Goal: Transaction & Acquisition: Purchase product/service

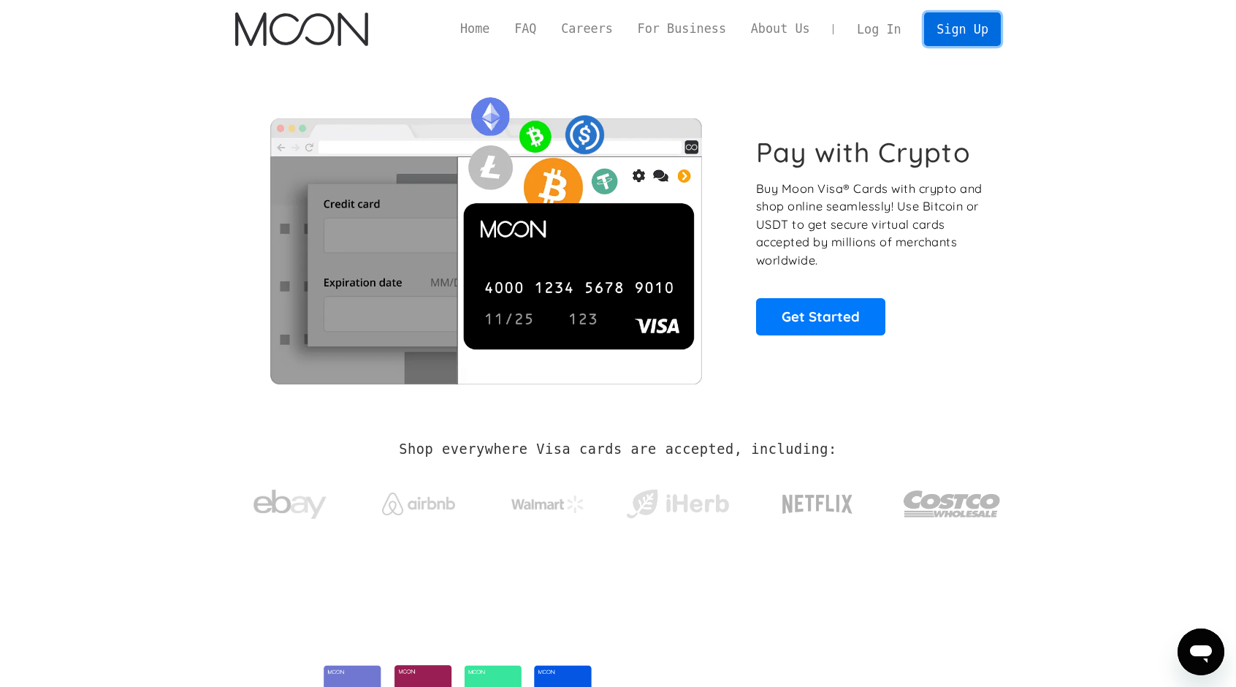
click at [960, 32] on link "Sign Up" at bounding box center [962, 28] width 76 height 33
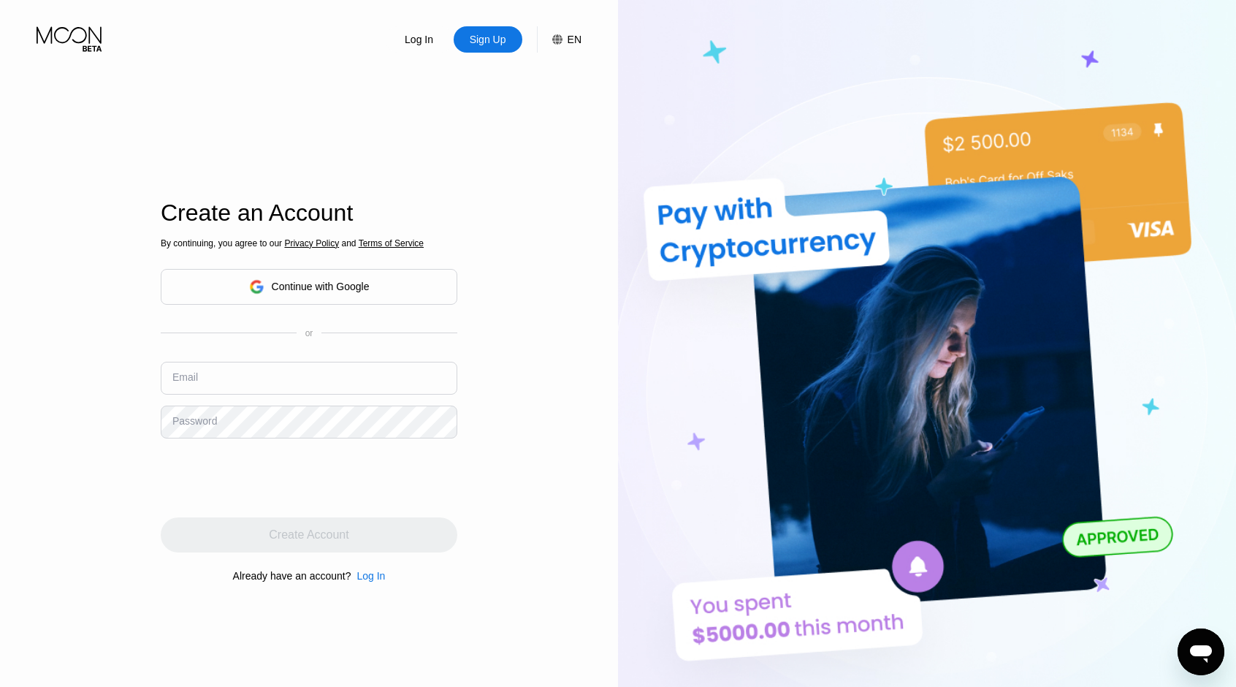
click at [567, 194] on div "Log In Sign Up EN Language English Save Create an Account By continuing, you ag…" at bounding box center [309, 377] width 618 height 755
click at [300, 291] on div "Continue with Google" at bounding box center [321, 287] width 98 height 12
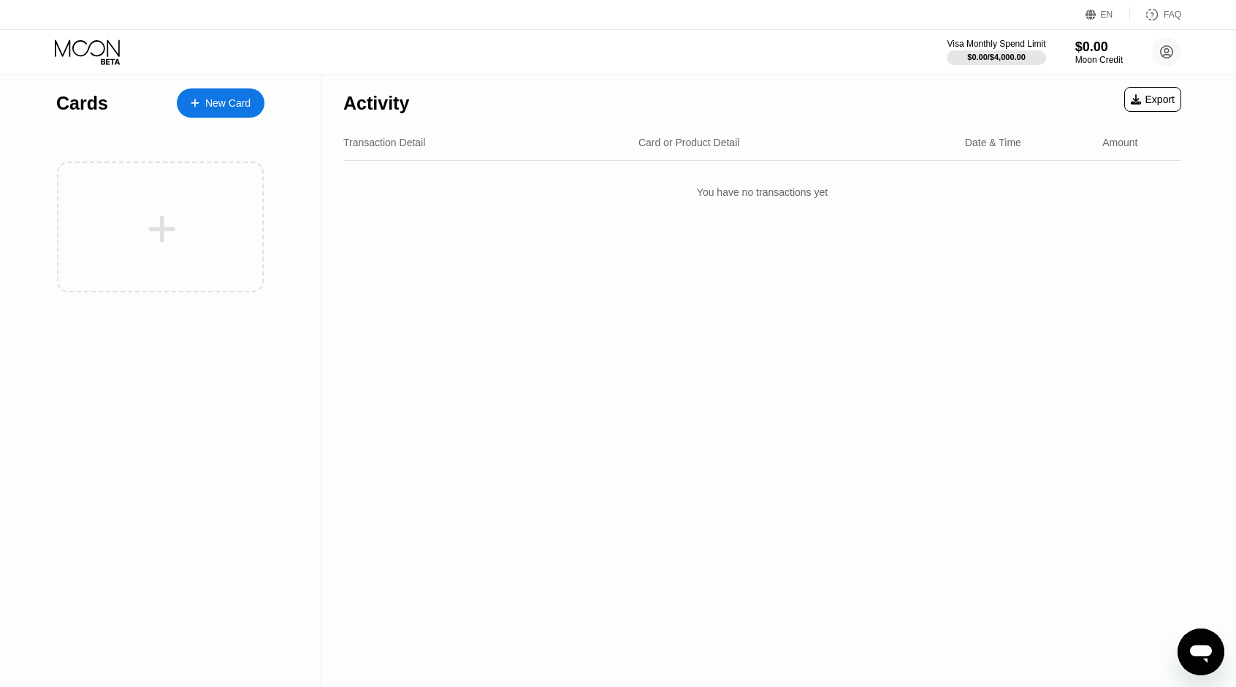
click at [243, 99] on div "New Card" at bounding box center [227, 103] width 45 height 12
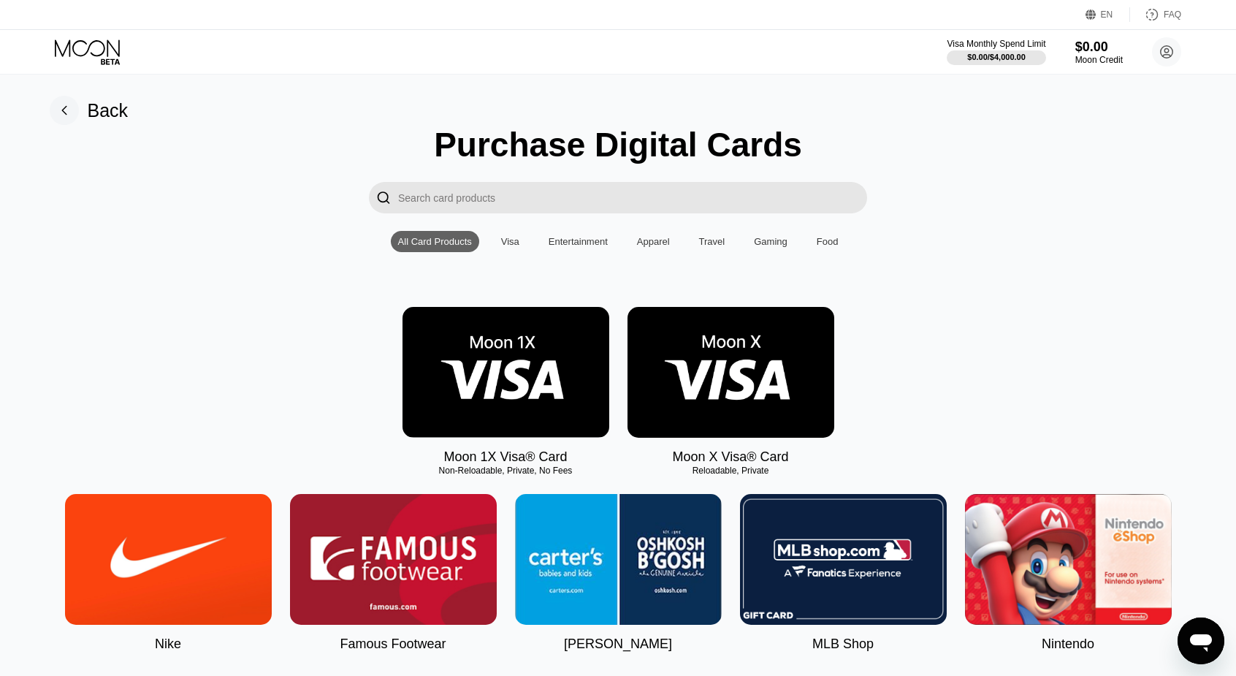
click at [506, 243] on div "Visa" at bounding box center [510, 241] width 18 height 11
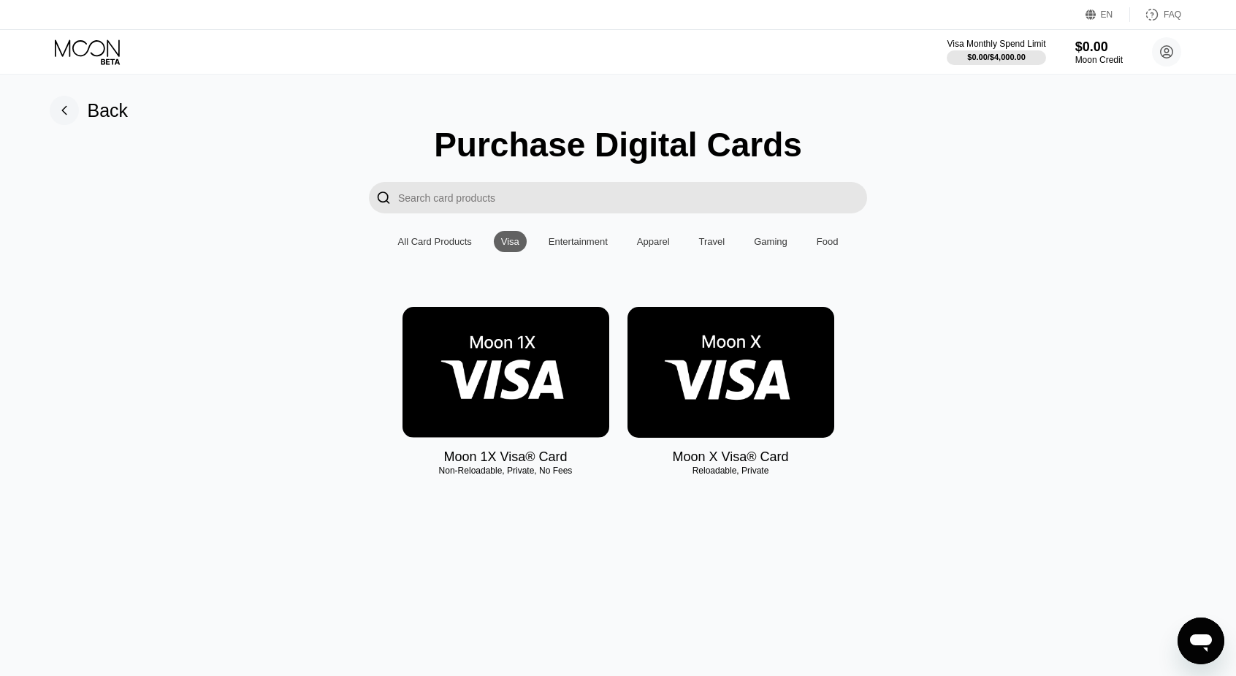
click at [492, 381] on img at bounding box center [506, 372] width 207 height 131
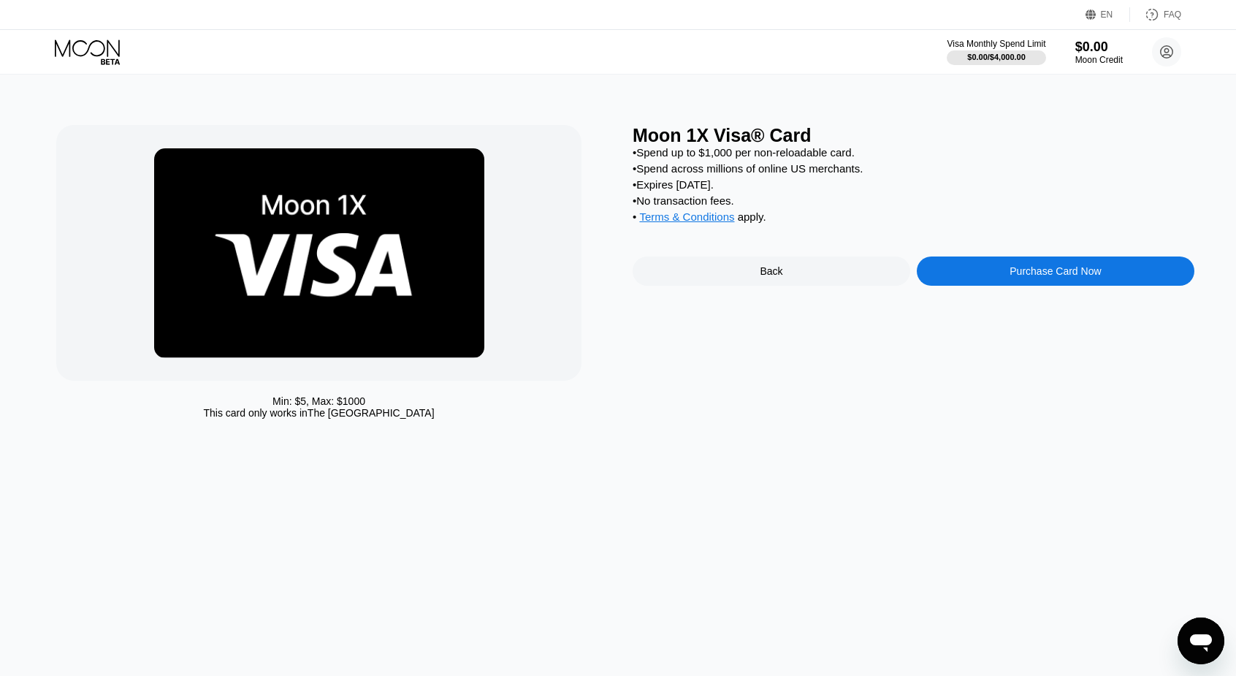
click at [1005, 286] on div "Purchase Card Now" at bounding box center [1056, 270] width 278 height 29
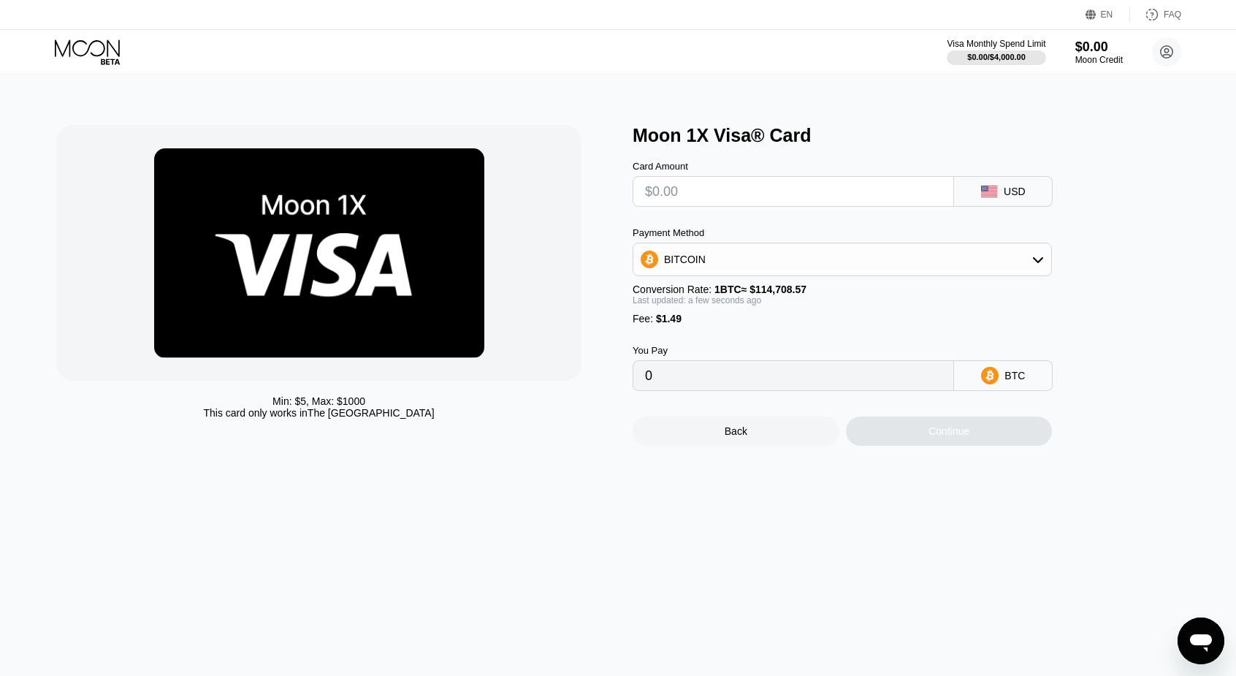
click at [1012, 195] on div "USD" at bounding box center [1015, 192] width 22 height 12
click at [873, 262] on div "BITCOIN" at bounding box center [842, 259] width 418 height 29
click at [735, 333] on span "USDT on TRON" at bounding box center [705, 332] width 74 height 12
click at [859, 266] on div "USDT on TRON" at bounding box center [842, 259] width 418 height 29
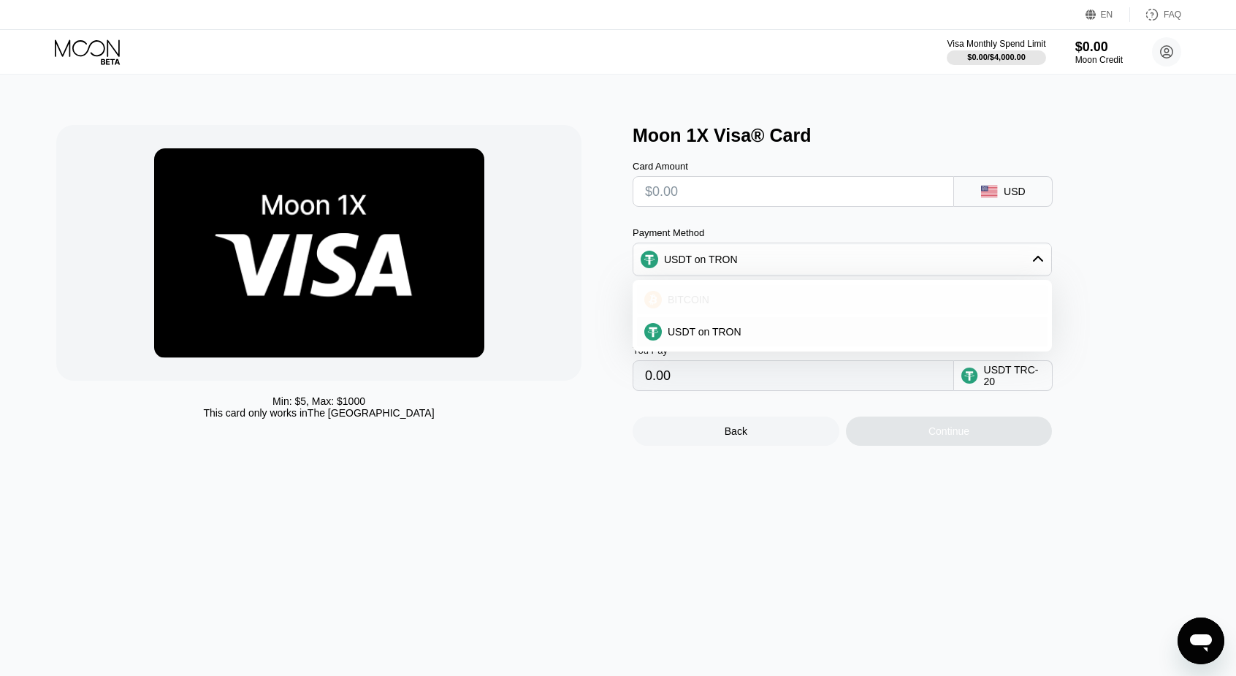
click at [698, 304] on span "BITCOIN" at bounding box center [689, 300] width 42 height 12
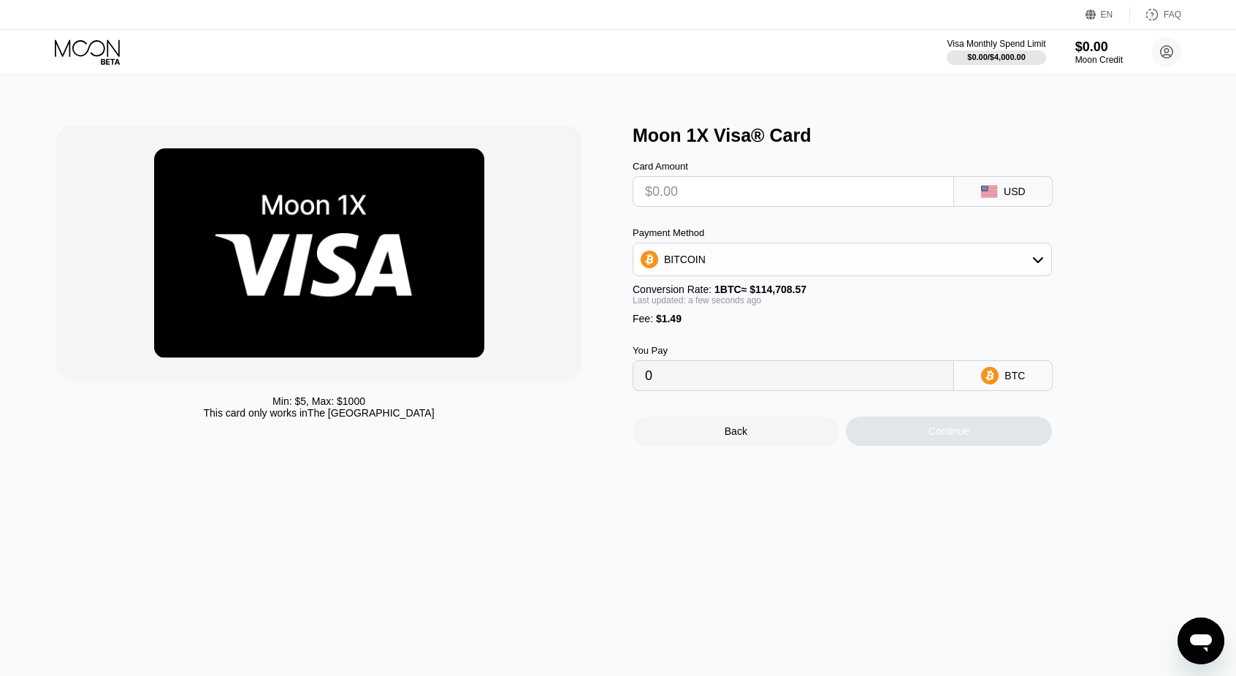
click at [809, 257] on div "BITCOIN" at bounding box center [842, 259] width 418 height 29
click at [715, 329] on span "USDT on TRON" at bounding box center [705, 332] width 74 height 12
type input "0.00"
click at [738, 200] on input "text" at bounding box center [793, 191] width 297 height 29
type input "$5"
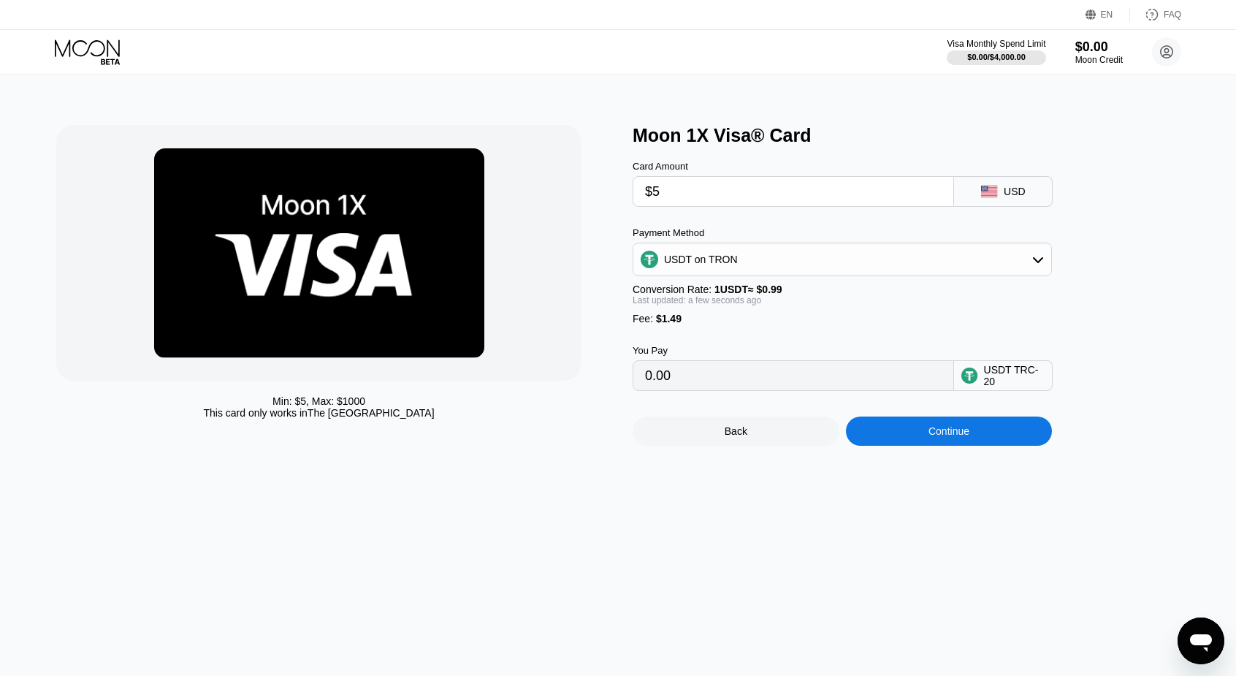
type input "6.56"
type input "$5"
click at [836, 231] on div "Payment Method" at bounding box center [842, 232] width 419 height 11
click at [732, 263] on div "USDT on TRON" at bounding box center [701, 260] width 74 height 12
click at [699, 305] on span "BITCOIN" at bounding box center [689, 300] width 42 height 12
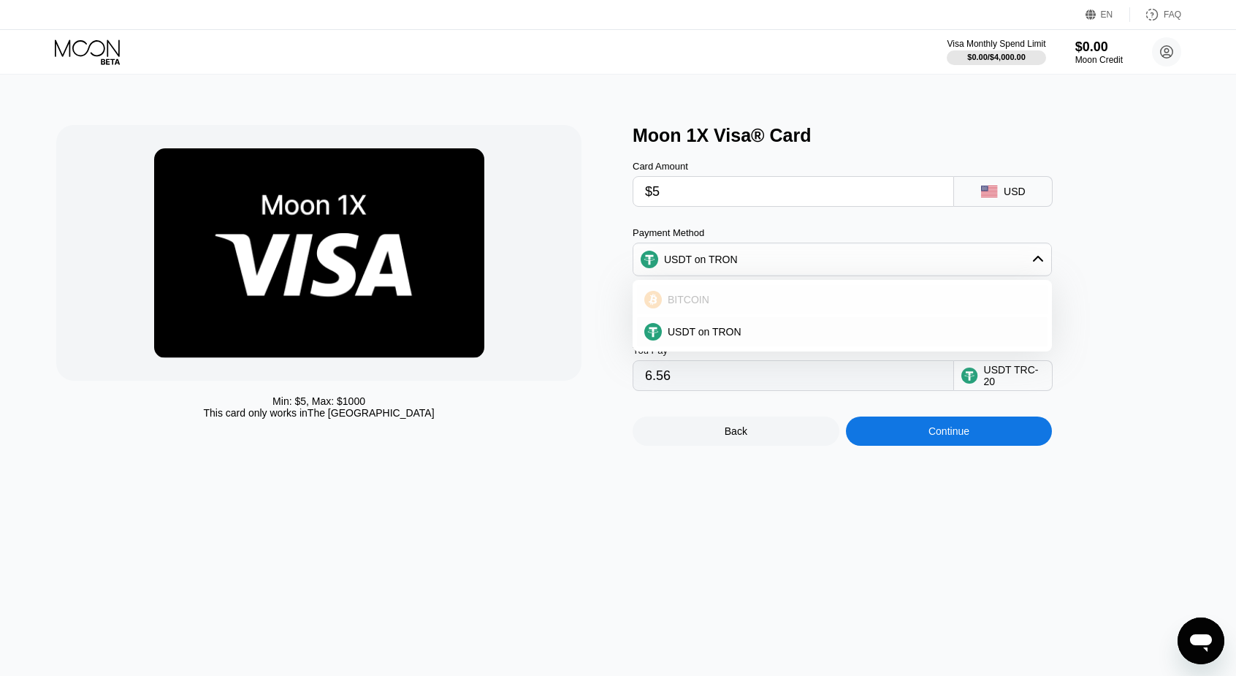
type input "0.00005658"
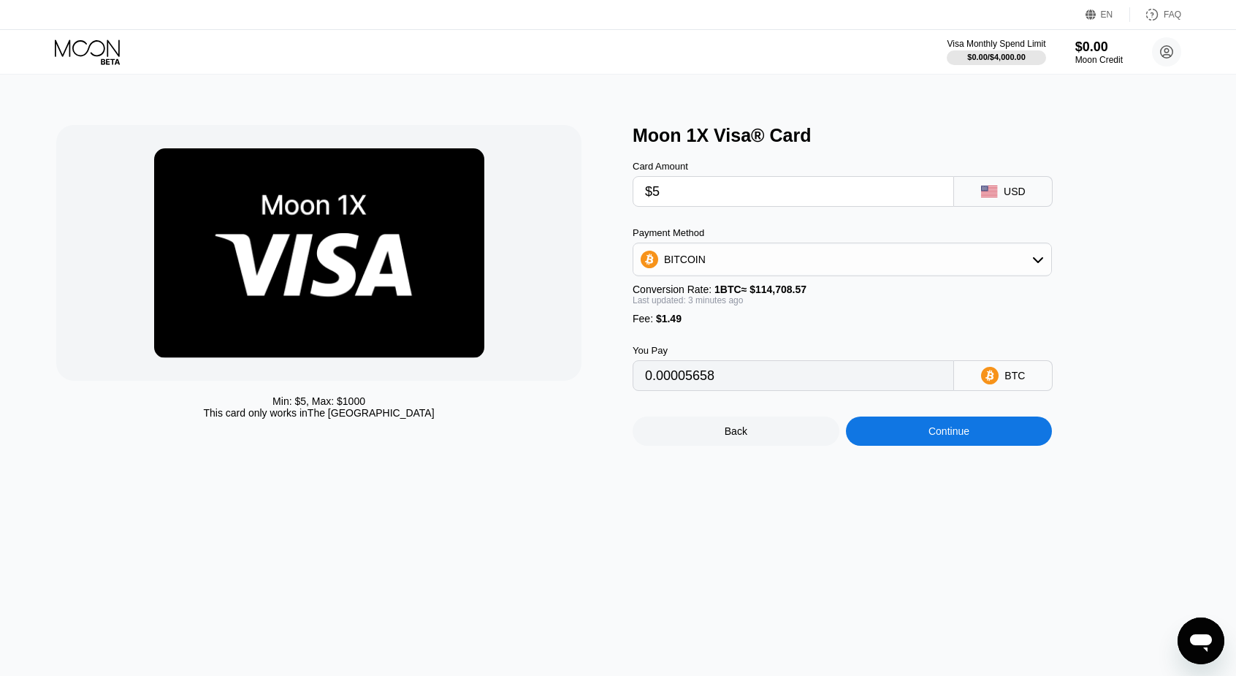
type input "0.00005661"
click at [780, 446] on div "Back" at bounding box center [736, 430] width 207 height 29
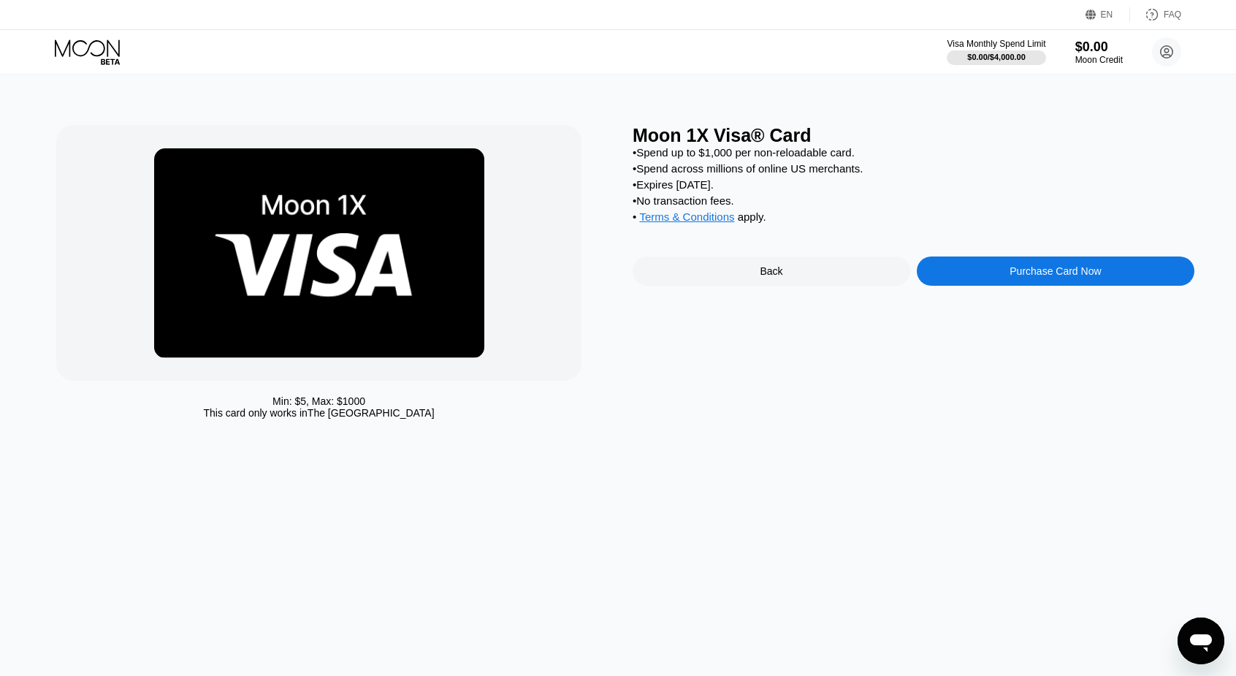
click at [779, 277] on div "Back" at bounding box center [771, 271] width 23 height 12
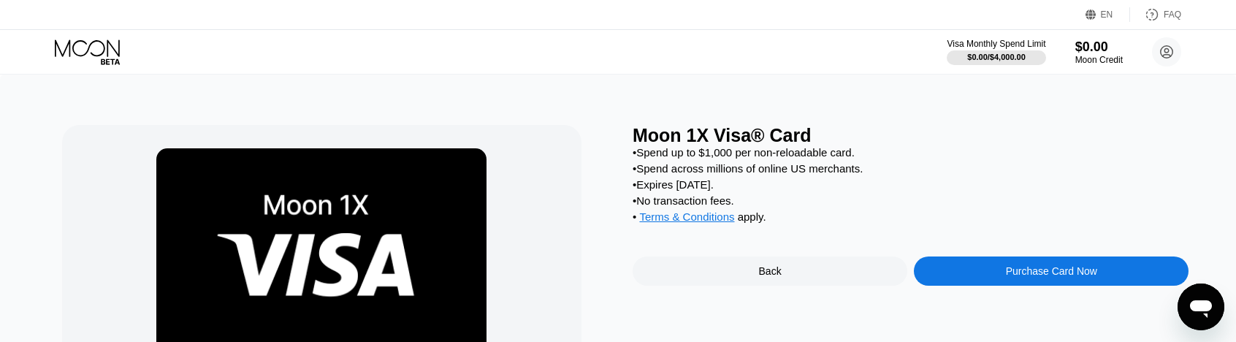
click at [1089, 277] on div "Purchase Card Now" at bounding box center [1051, 271] width 91 height 12
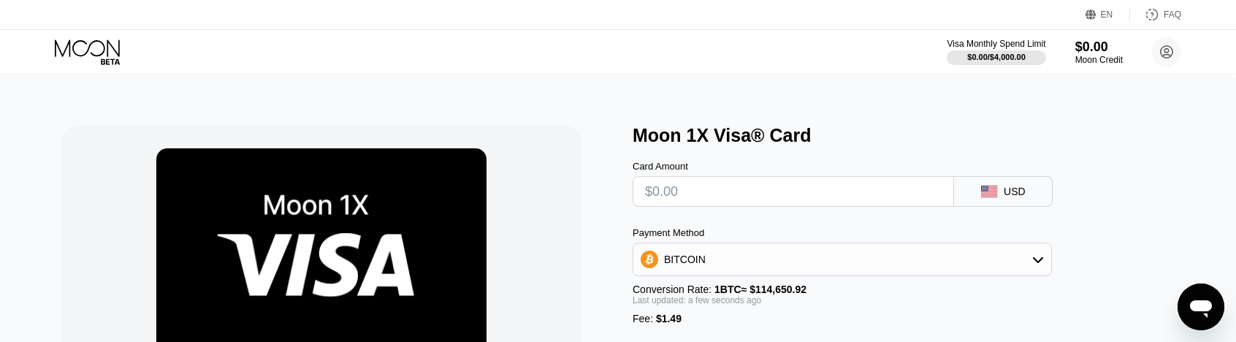
click at [731, 195] on input "text" at bounding box center [793, 191] width 297 height 29
type input "$5"
type input "0.00005661"
type input "$5"
click at [807, 229] on div "Card Amount $5 USD Payment Method BITCOIN Conversion Rate: 1 BTC ≈ $114,650.92 …" at bounding box center [867, 268] width 468 height 245
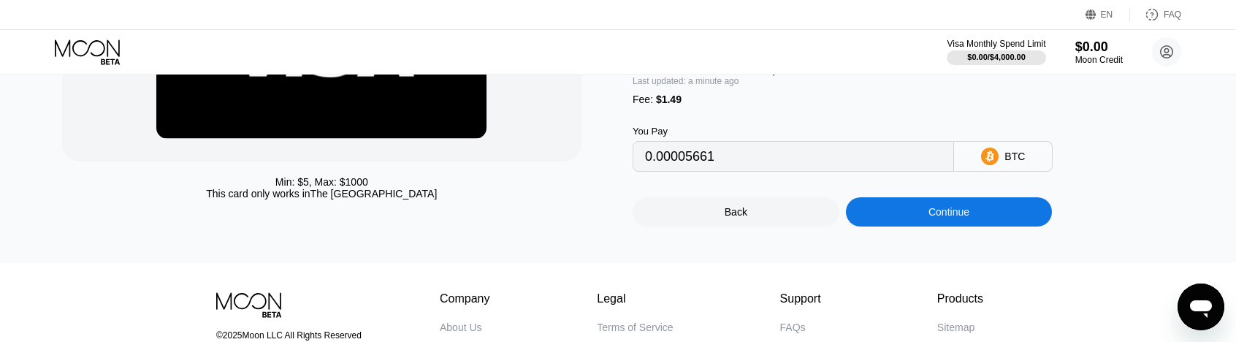
scroll to position [292, 0]
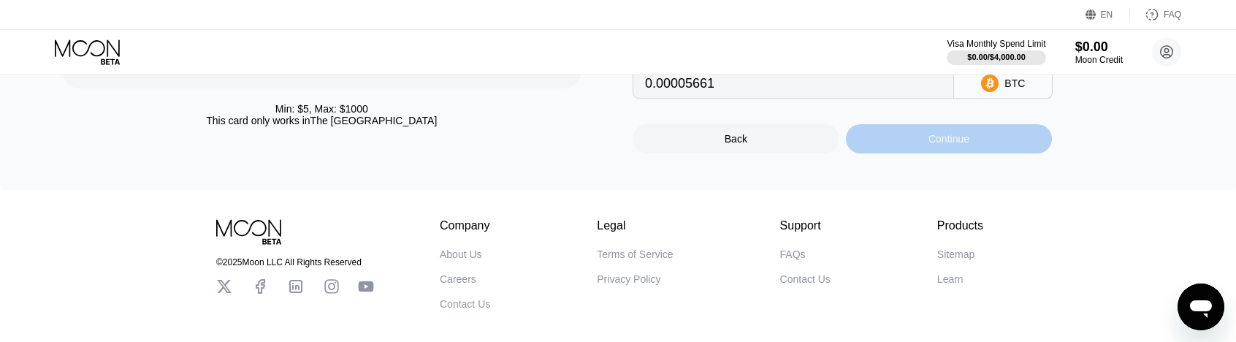
click at [924, 153] on div "Continue" at bounding box center [949, 138] width 207 height 29
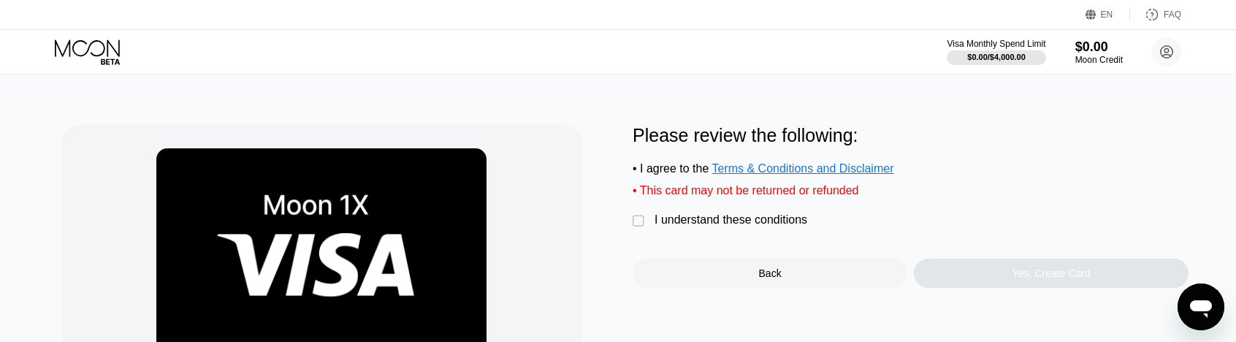
click at [736, 226] on div "I understand these conditions" at bounding box center [731, 219] width 153 height 13
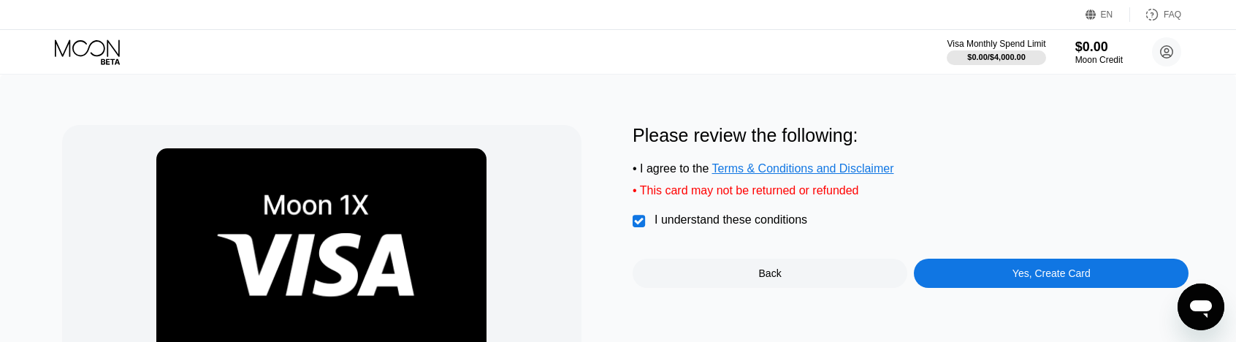
click at [1018, 279] on div "Yes, Create Card" at bounding box center [1052, 273] width 78 height 12
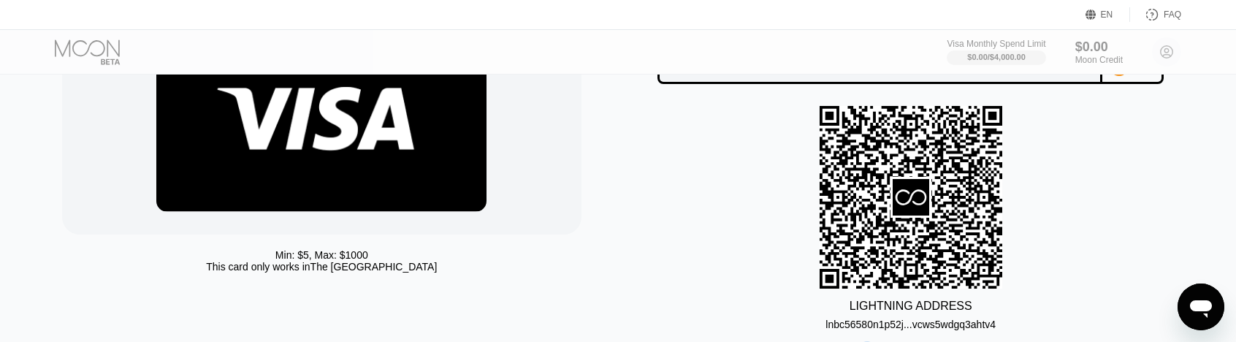
scroll to position [292, 0]
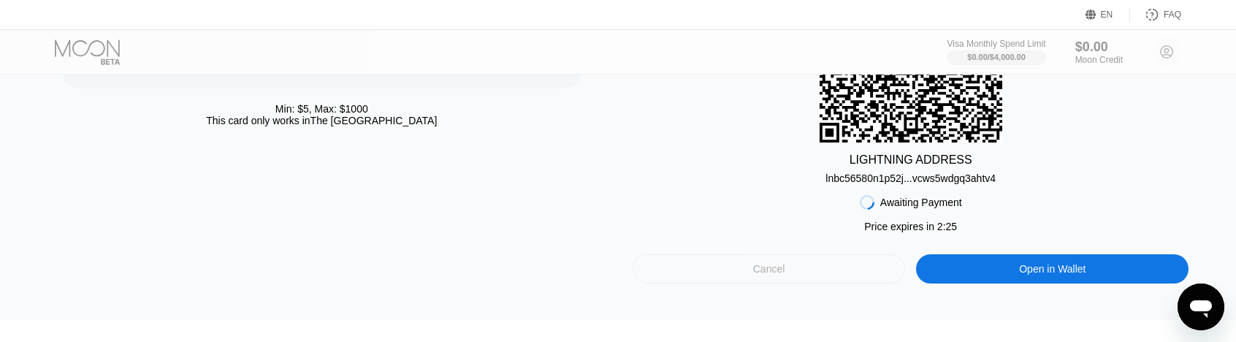
click at [778, 275] on div "Cancel" at bounding box center [769, 268] width 32 height 13
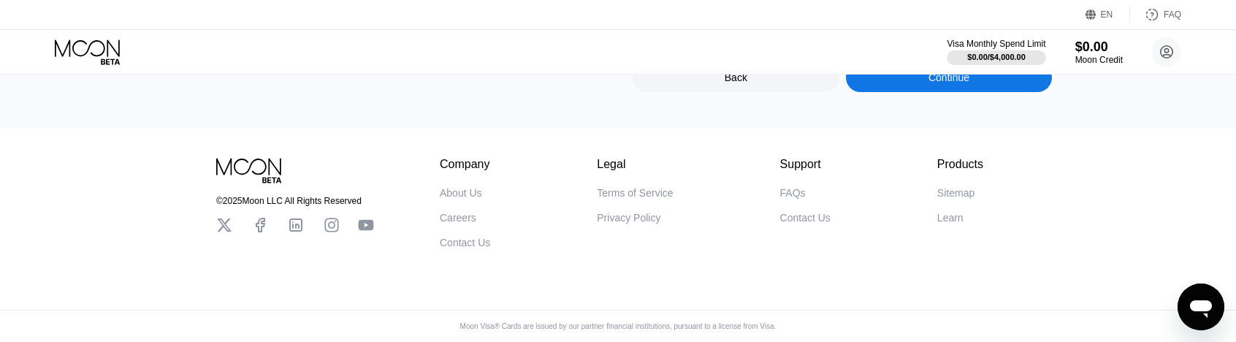
scroll to position [146, 0]
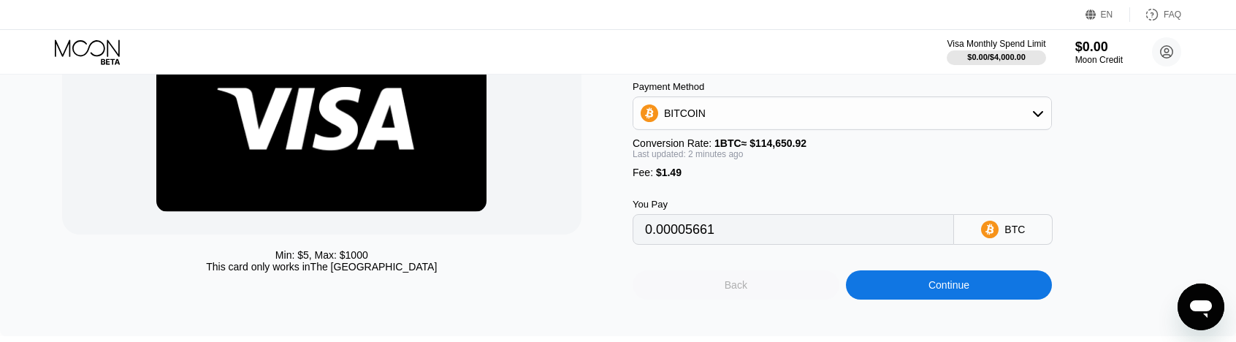
click at [763, 295] on div "Back" at bounding box center [736, 284] width 207 height 29
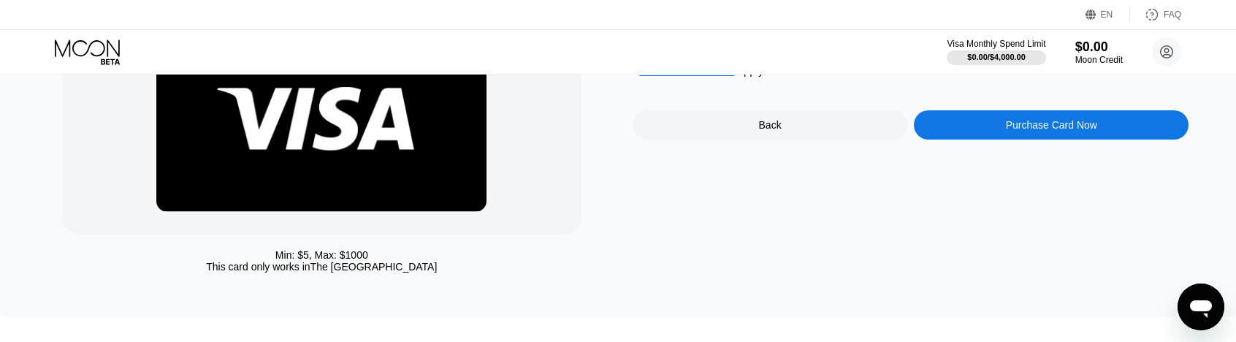
click at [771, 130] on div "Back" at bounding box center [770, 124] width 275 height 29
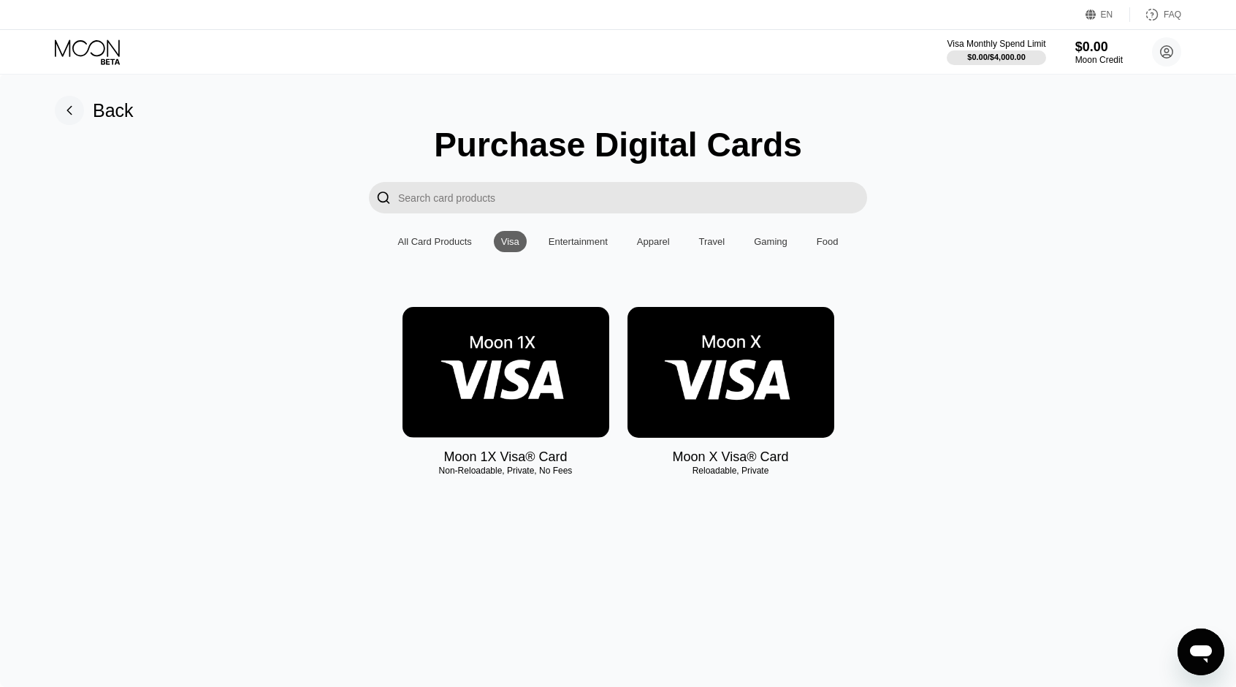
click at [72, 113] on rect at bounding box center [69, 110] width 29 height 29
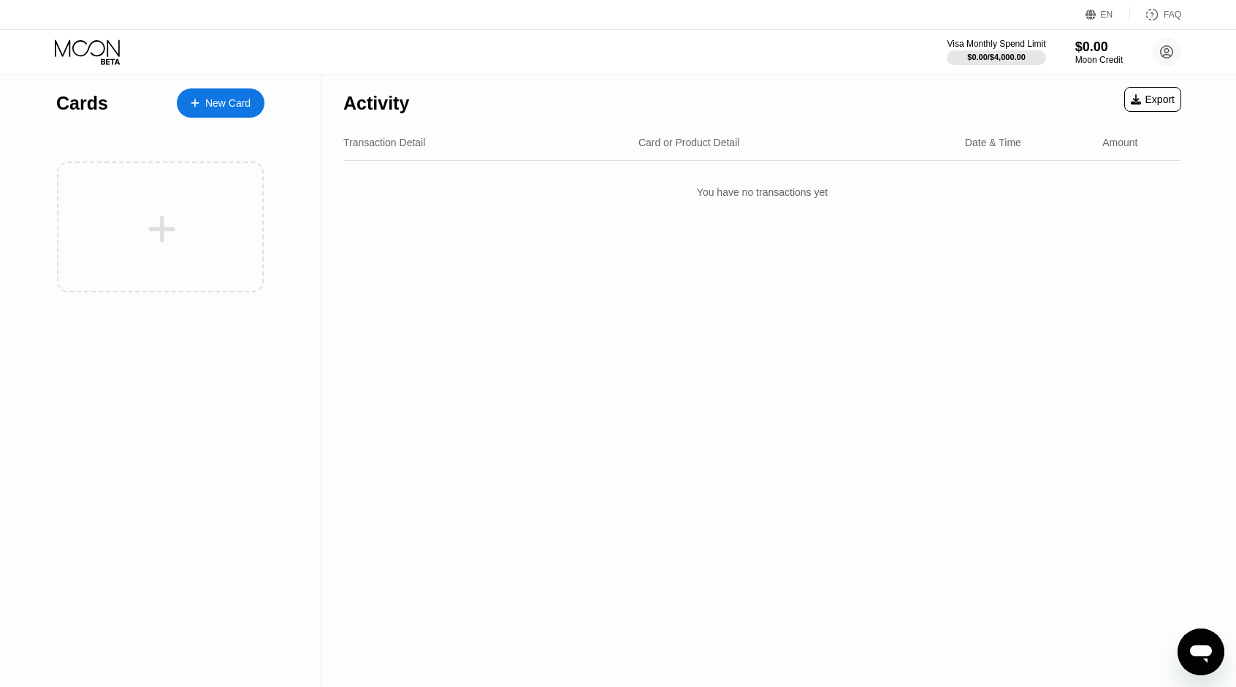
click at [776, 369] on div "Activity Export Transaction Detail Card or Product Detail Date & Time Amount Yo…" at bounding box center [762, 380] width 882 height 613
drag, startPoint x: 781, startPoint y: 198, endPoint x: 880, endPoint y: 195, distance: 99.4
click at [880, 195] on div "You have no transactions yet" at bounding box center [762, 192] width 838 height 41
click at [898, 254] on div "Activity Export Transaction Detail Card or Product Detail Date & Time Amount Yo…" at bounding box center [762, 380] width 882 height 613
